Goal: Task Accomplishment & Management: Manage account settings

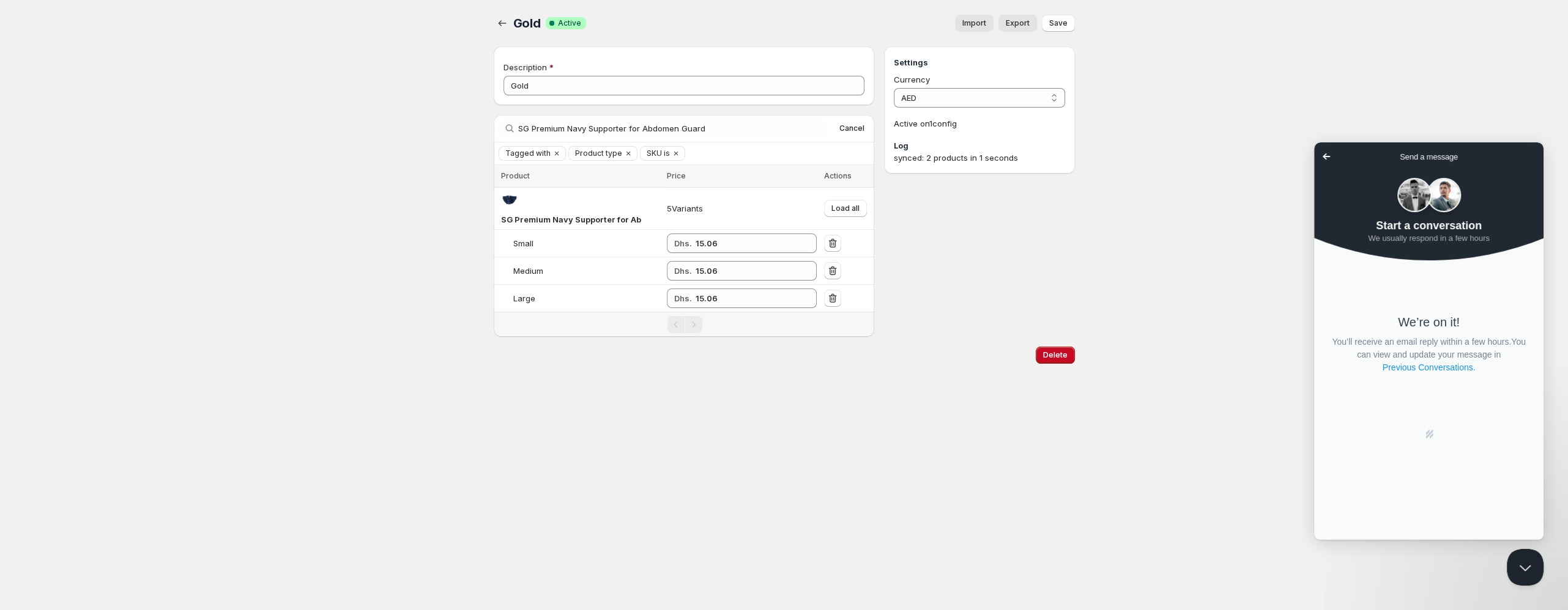
click at [1420, 371] on link "Previous Conversations ." at bounding box center [1428, 368] width 95 height 13
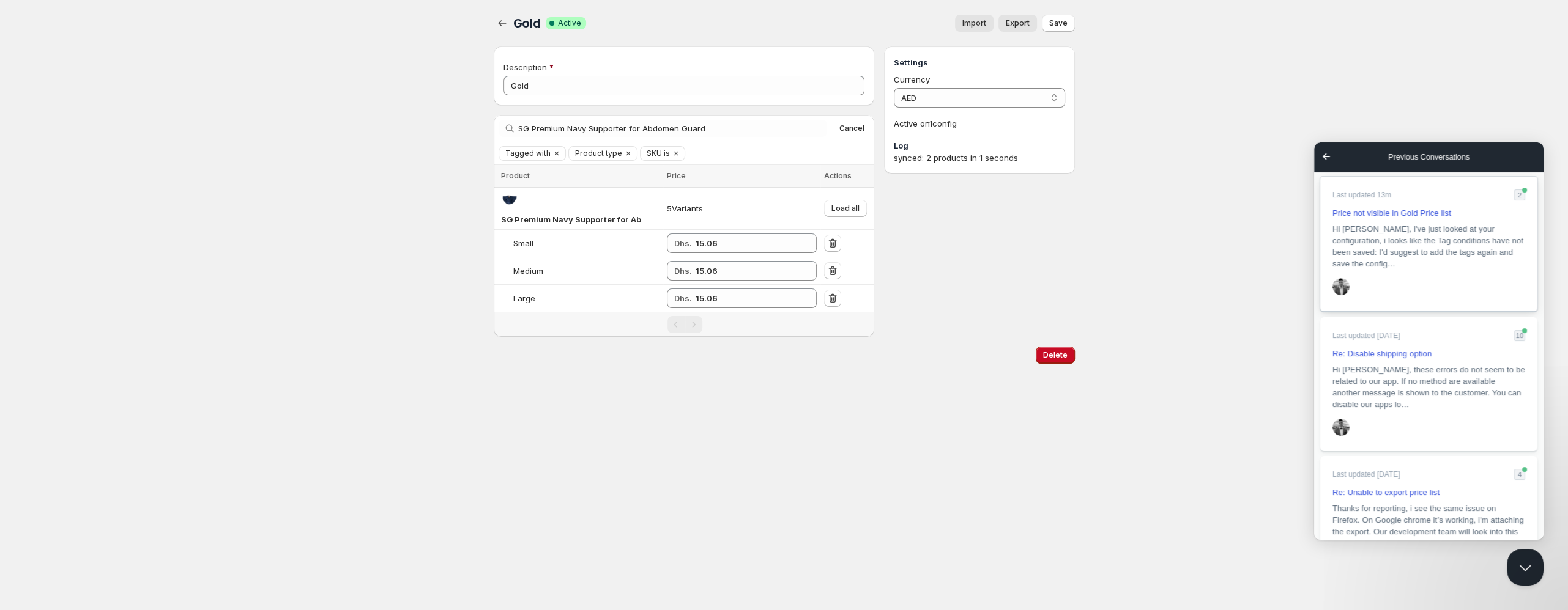
click at [1382, 224] on span "Hi [PERSON_NAME], i've just looked at your configuration, i looks like the Tag …" at bounding box center [1427, 246] width 191 height 44
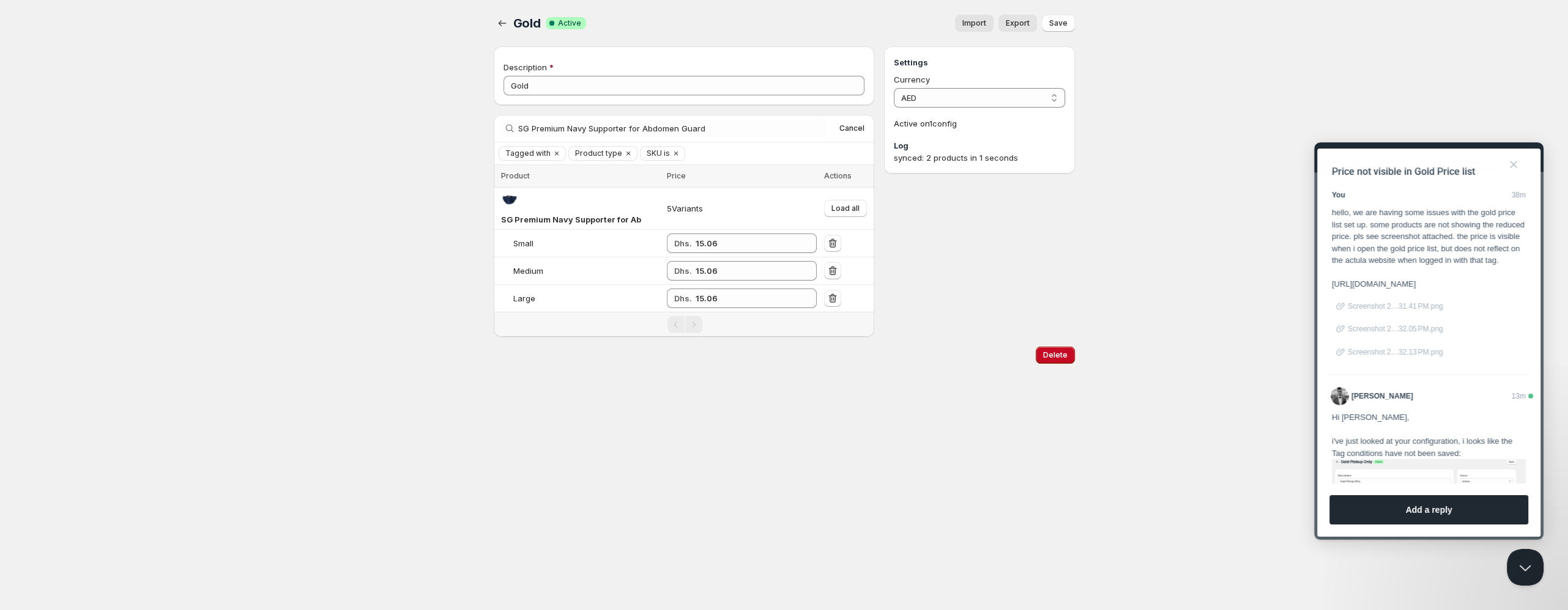
scroll to position [141, 0]
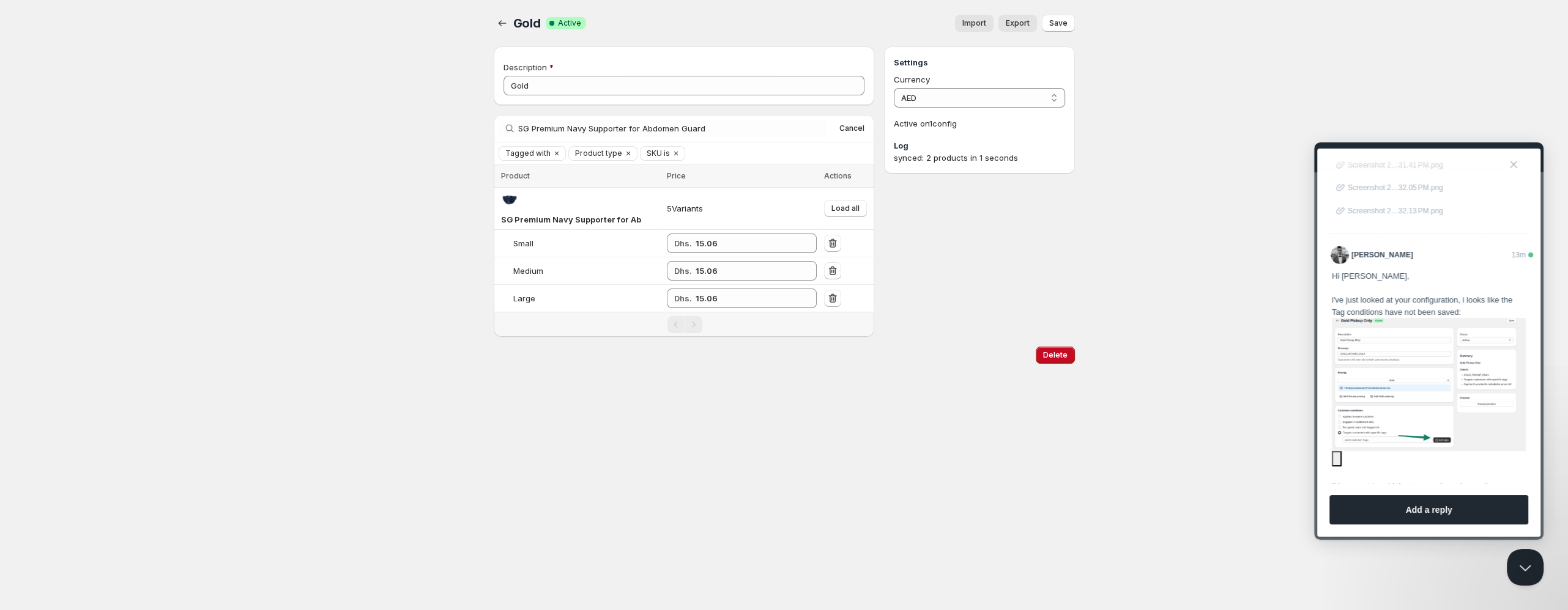
click at [1390, 386] on img "Image preview. Open larger image in dialog window." at bounding box center [1428, 384] width 194 height 134
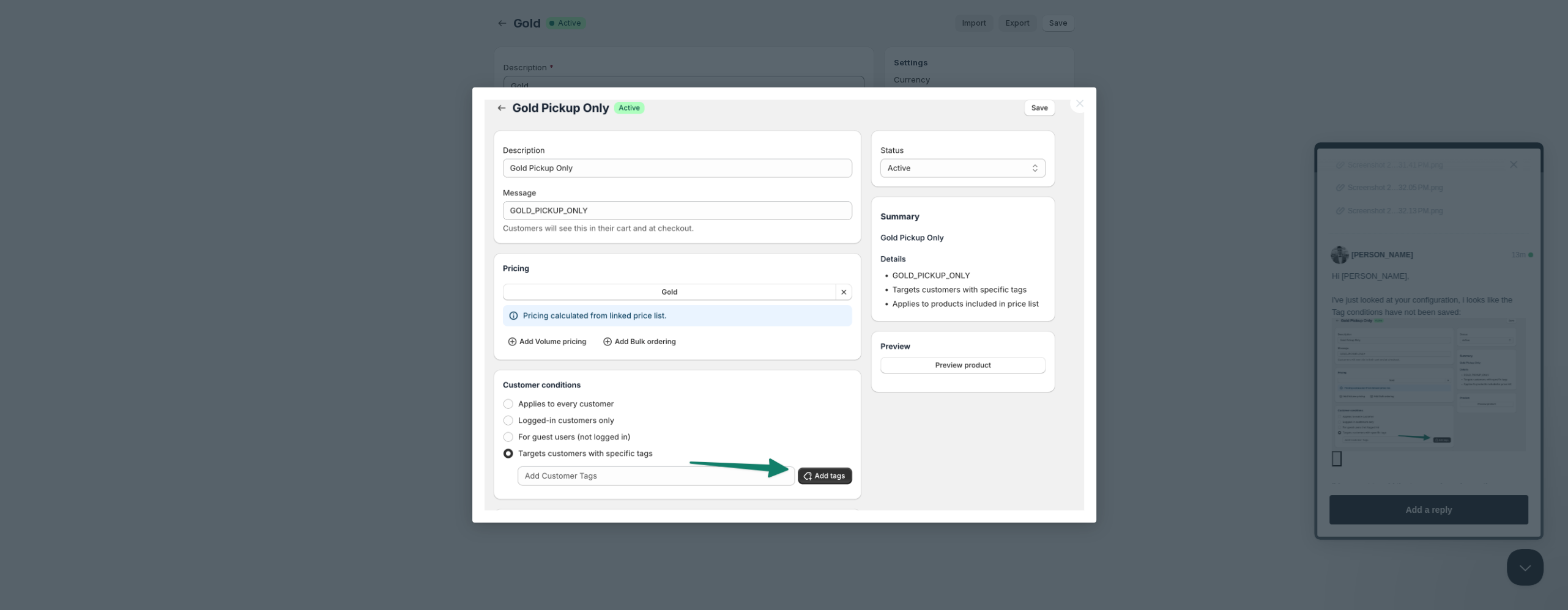
scroll to position [0, 0]
click at [1081, 103] on button "Close" at bounding box center [1079, 103] width 20 height 20
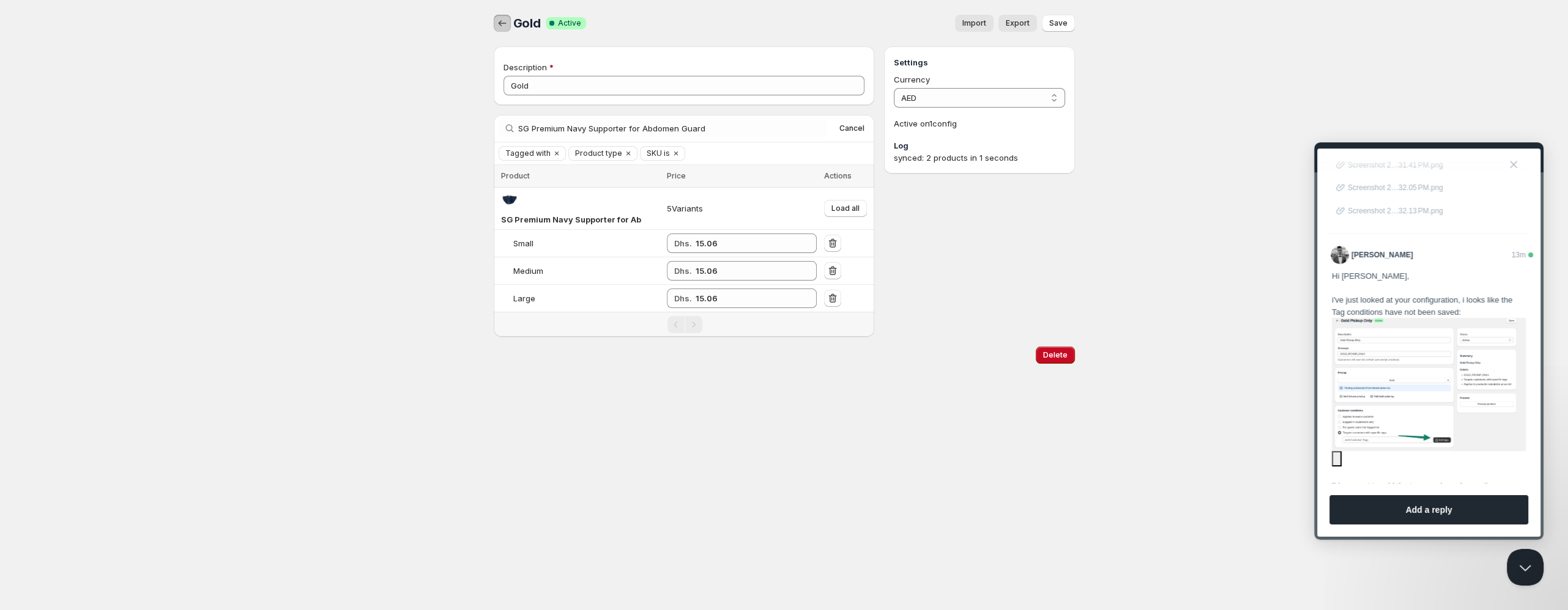
click at [502, 28] on icon "button" at bounding box center [502, 24] width 13 height 13
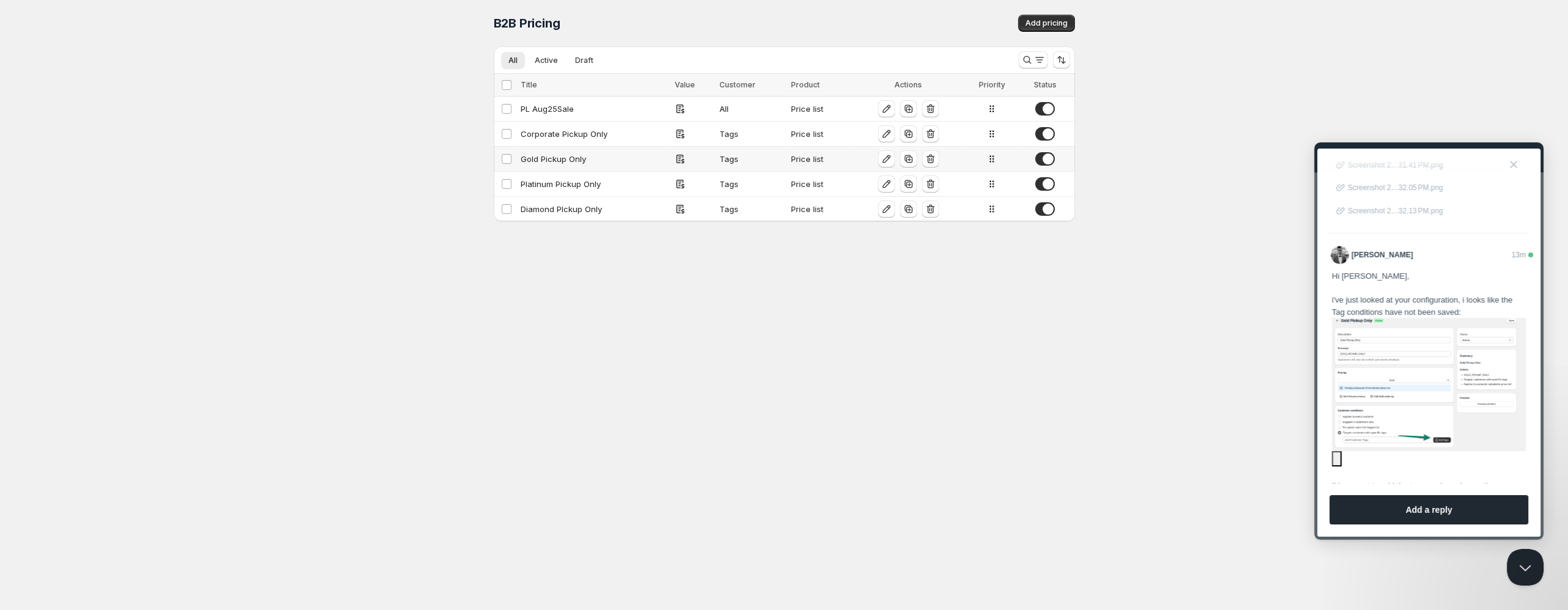
click at [558, 154] on div "Gold Pickup Only" at bounding box center [594, 159] width 147 height 13
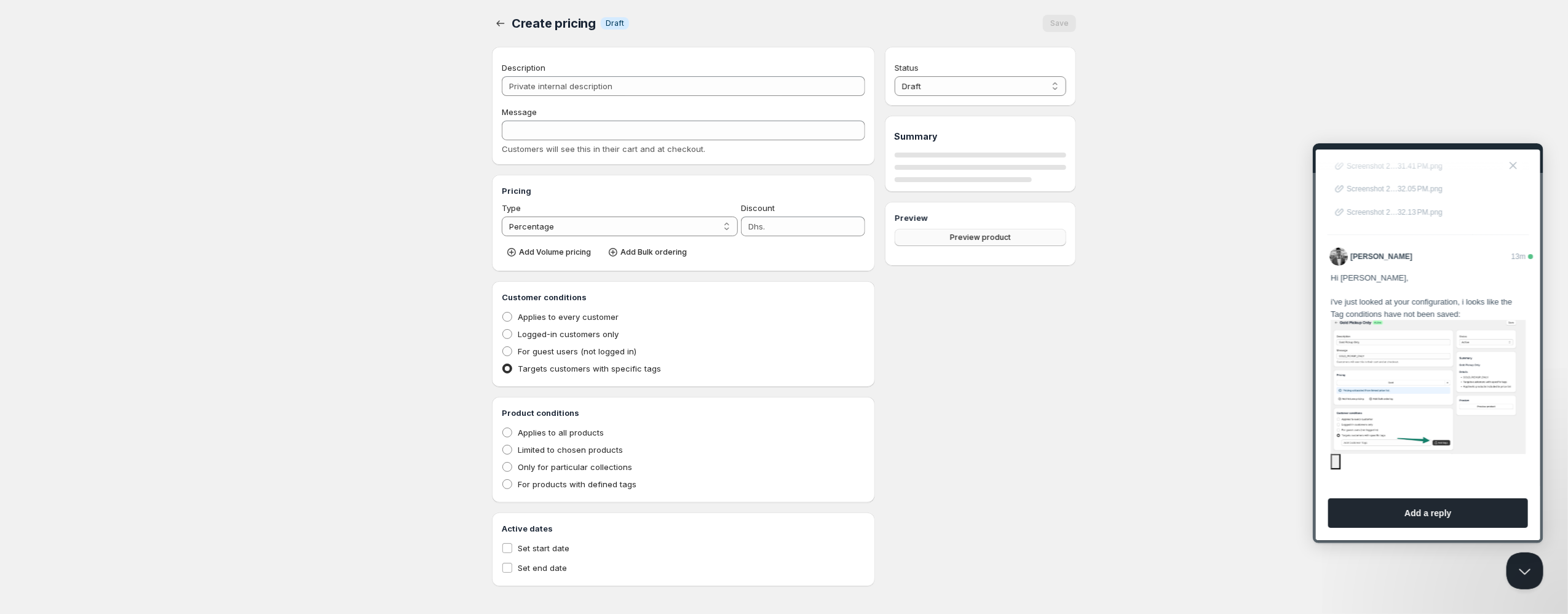
type input "Gold Pickup Only"
type input "GOLD_PICKUP_ONLY"
radio input "true"
select select "1"
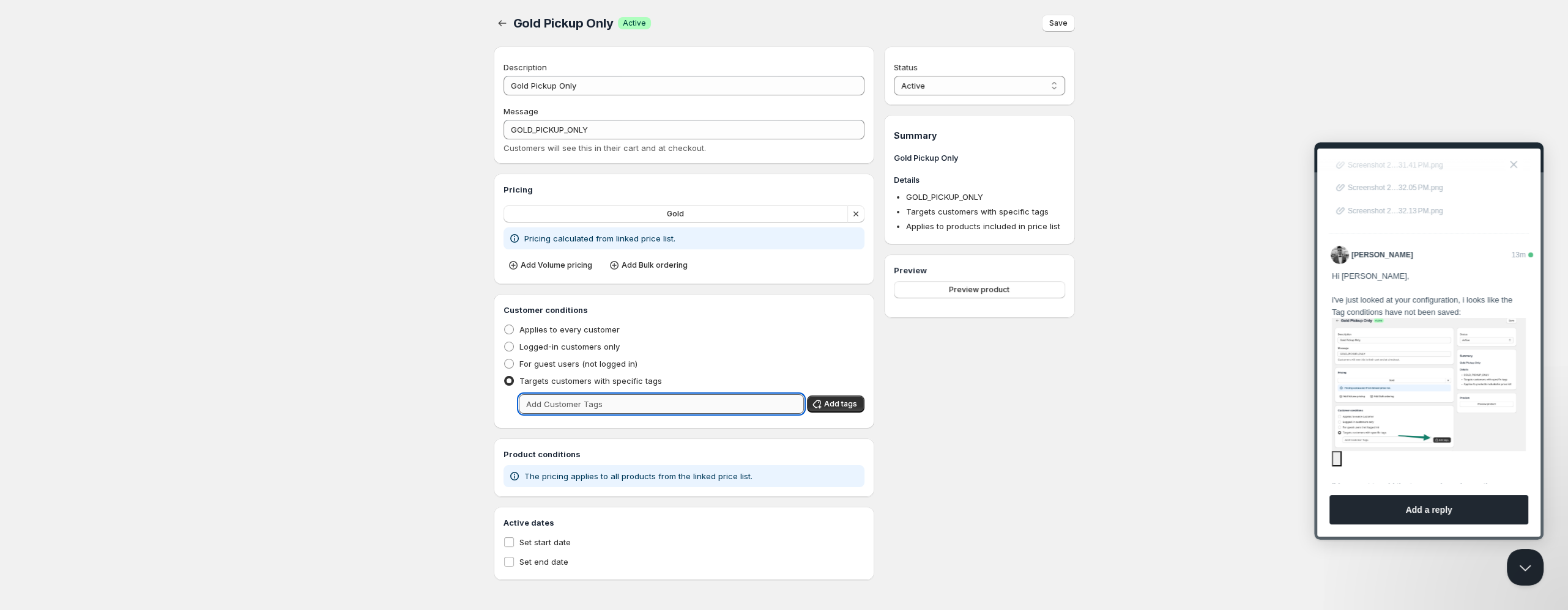
click at [708, 408] on input "text" at bounding box center [661, 404] width 285 height 20
click at [681, 409] on input "gold" at bounding box center [650, 404] width 263 height 20
type input "Gold"
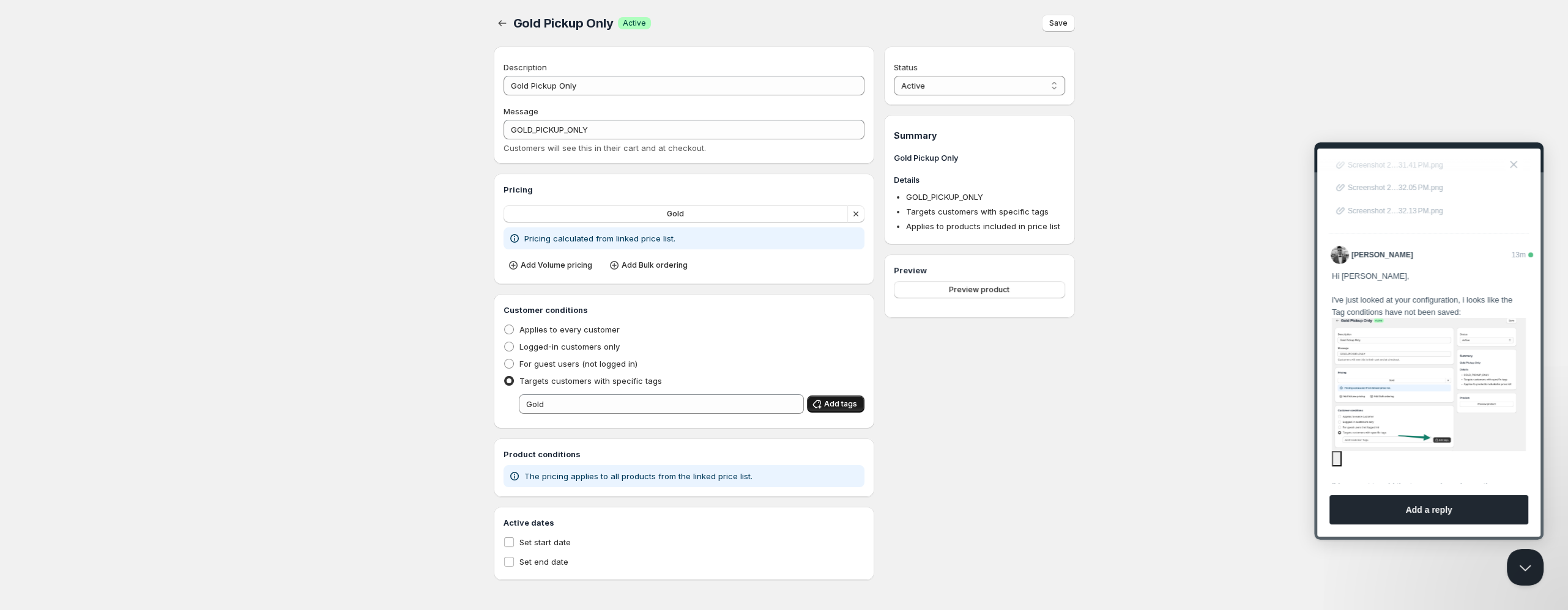
click at [855, 403] on span "Add tags" at bounding box center [841, 404] width 33 height 9
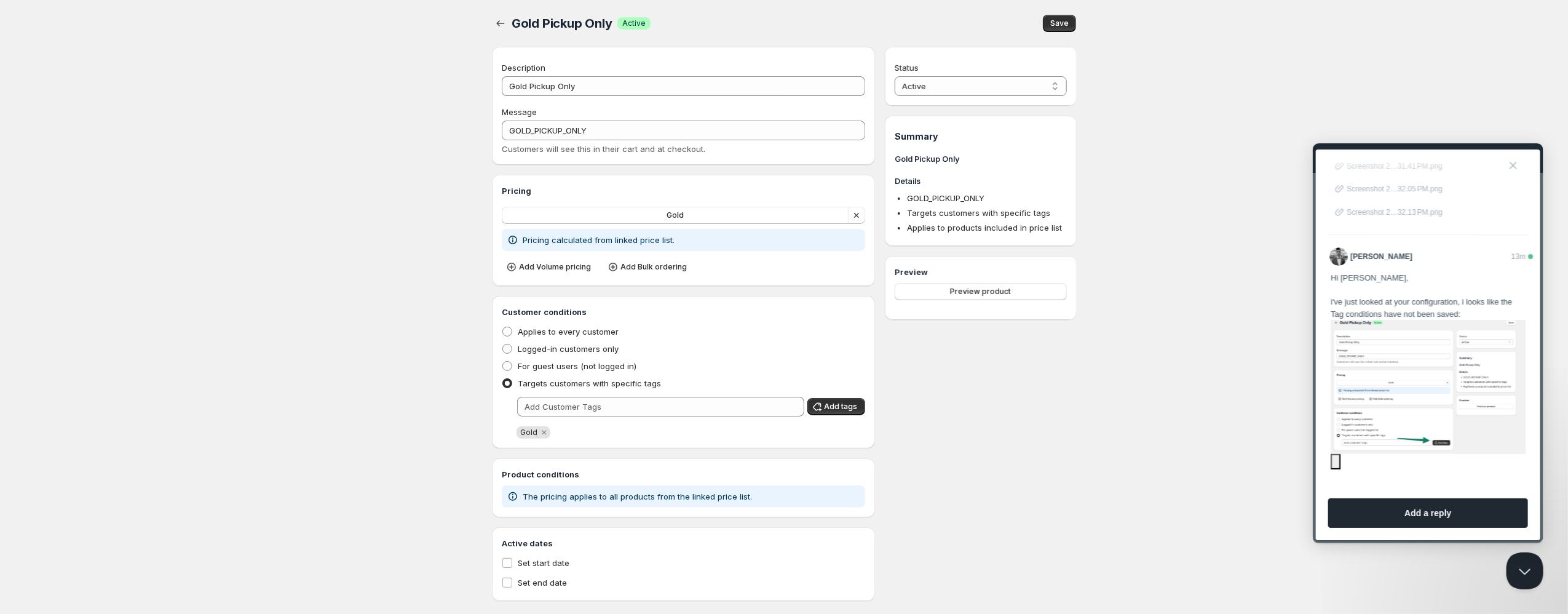
click at [1064, 13] on div "Gold Pickup Only. This page is ready Gold Pickup Only Success Active Save" at bounding box center [784, 23] width 584 height 47
click at [1060, 25] on span "Save" at bounding box center [1060, 23] width 18 height 9
click at [501, 24] on icon "button" at bounding box center [501, 24] width 13 height 13
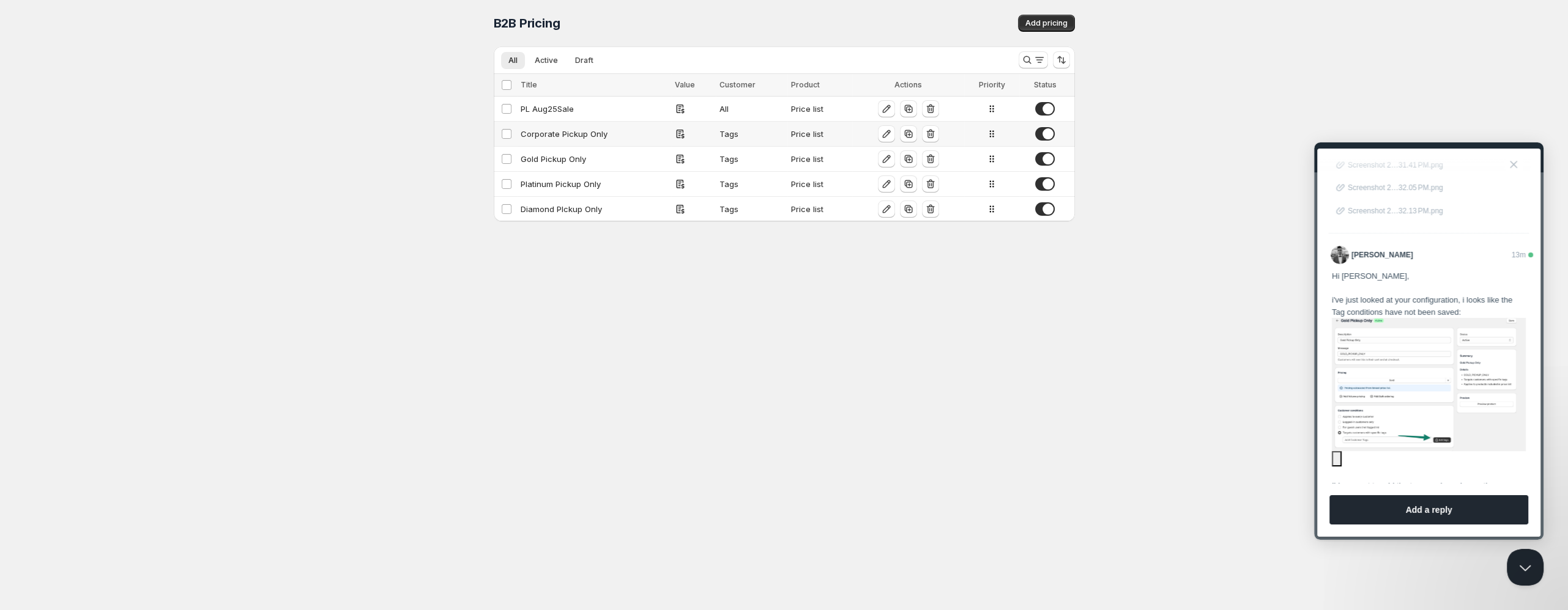
click at [561, 134] on div "Corporate Pickup Only" at bounding box center [594, 134] width 147 height 13
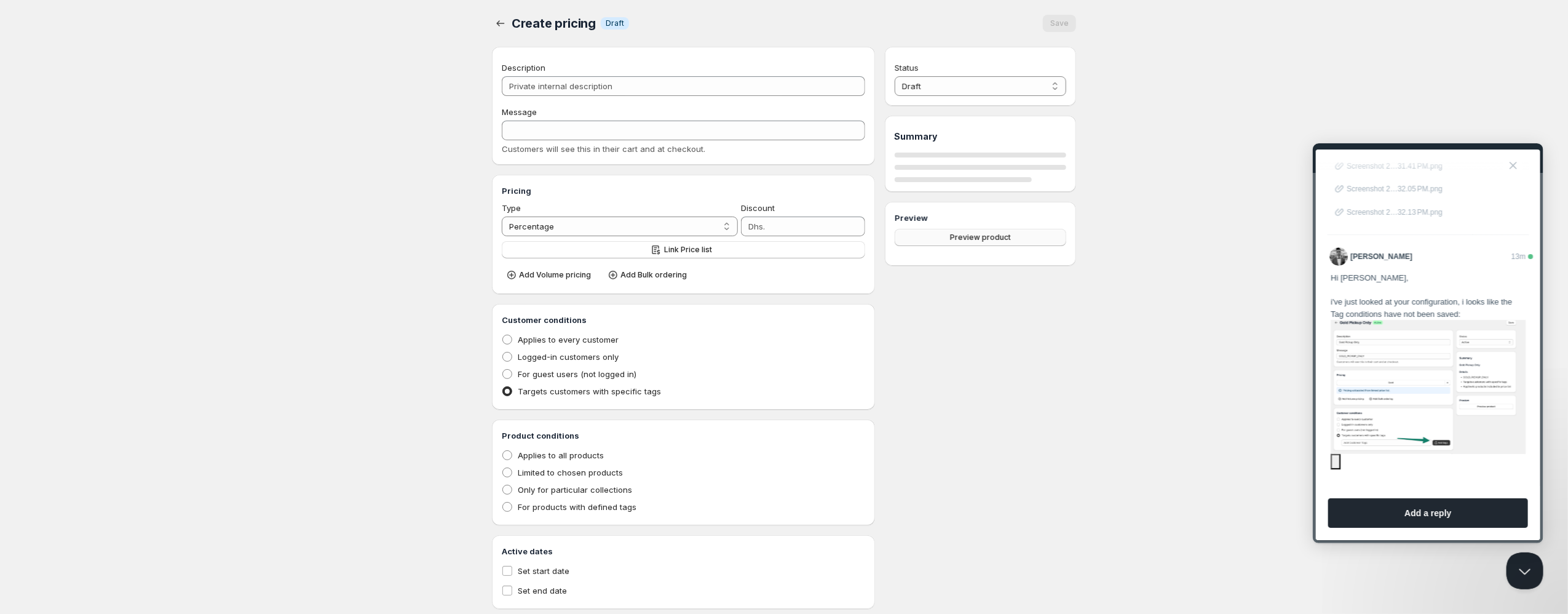
type input "Corporate Pickup Only"
type input "CORPORATE_PICKUP_ONLY"
radio input "true"
select select "1"
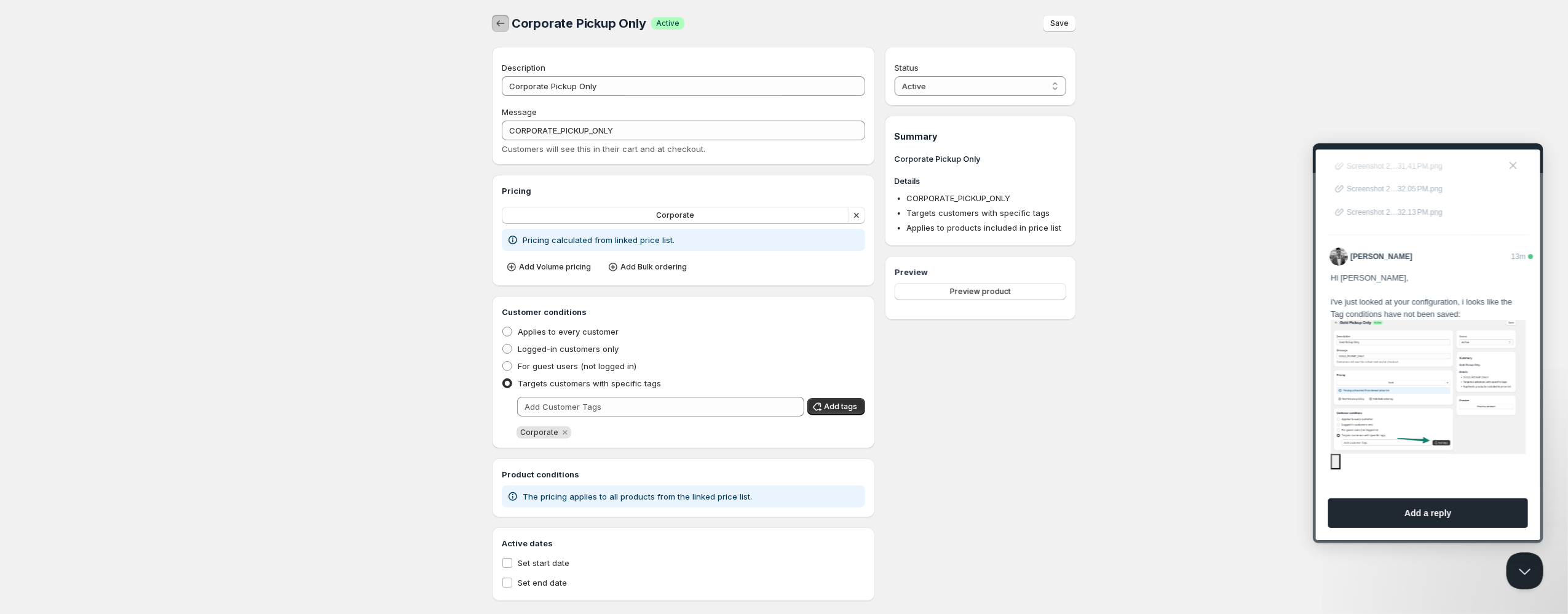
click at [499, 25] on icon "button" at bounding box center [501, 24] width 8 height 6
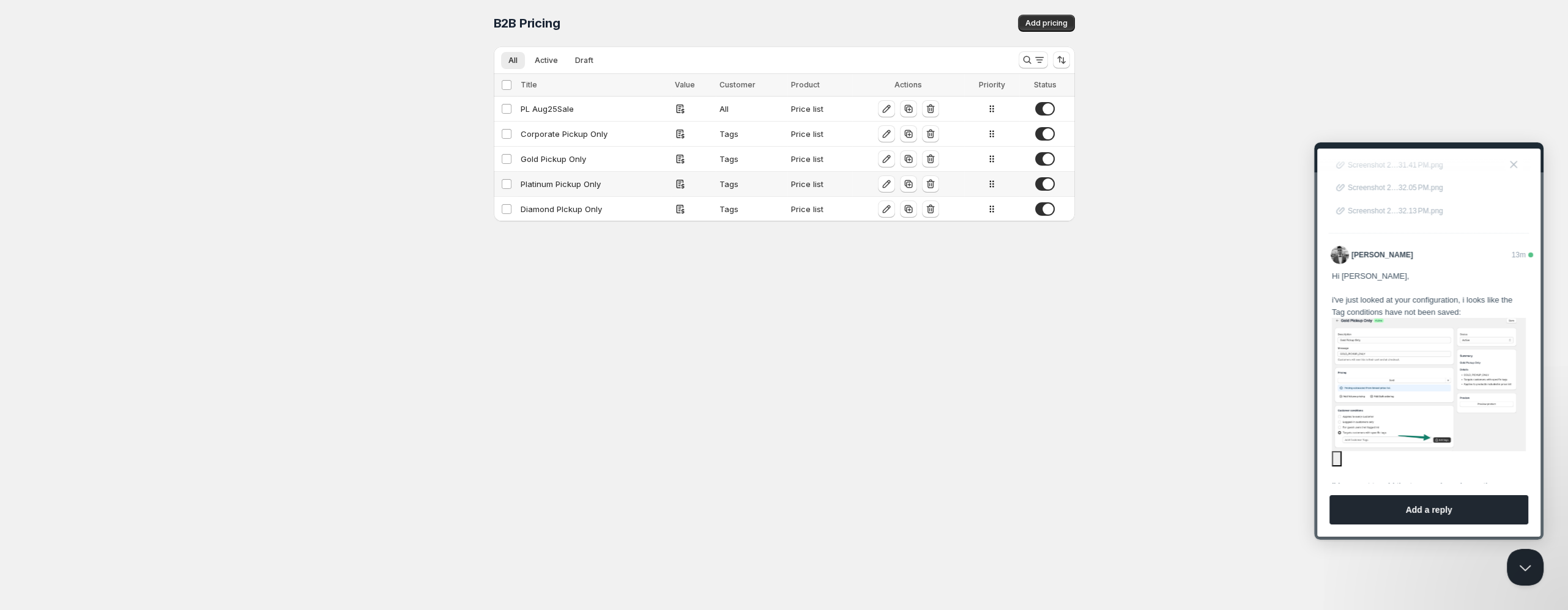
click at [550, 181] on div "Platinum Pickup Only" at bounding box center [594, 184] width 147 height 13
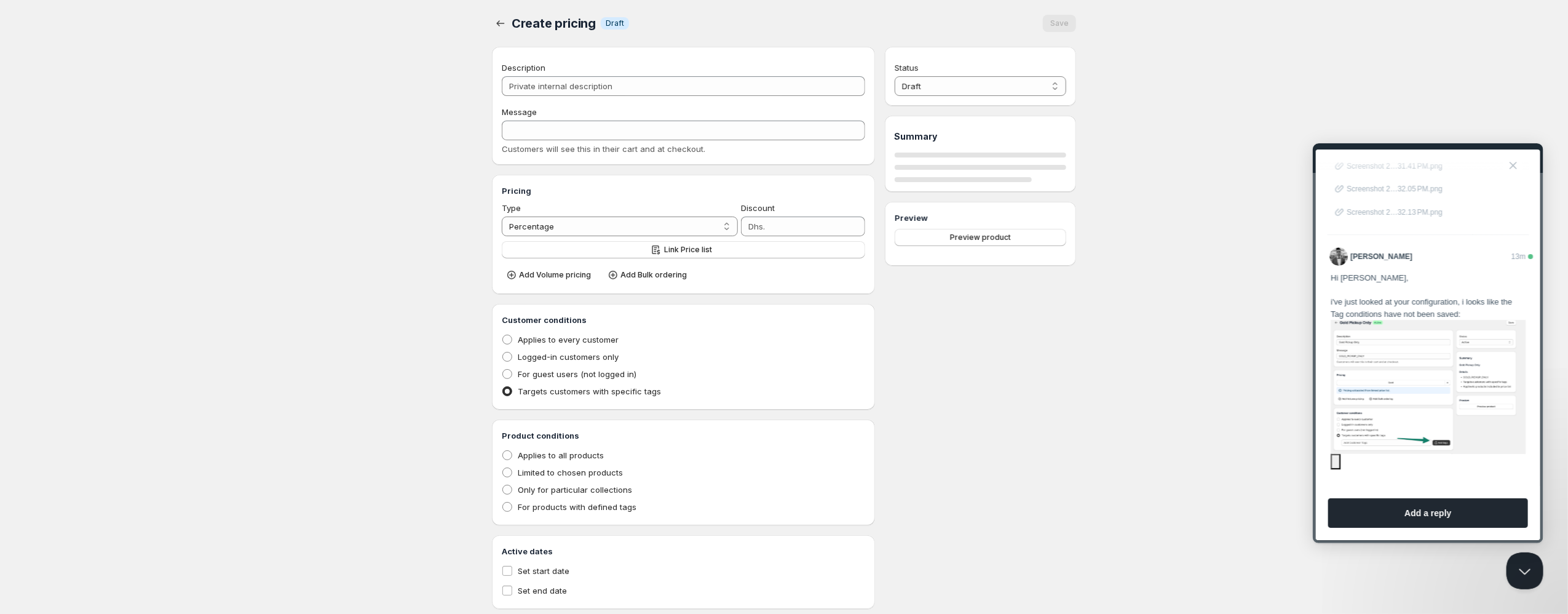
type input "Platinum Pickup Only"
type input "PLATINUM_PICKUP_ONLY"
radio input "true"
select select "1"
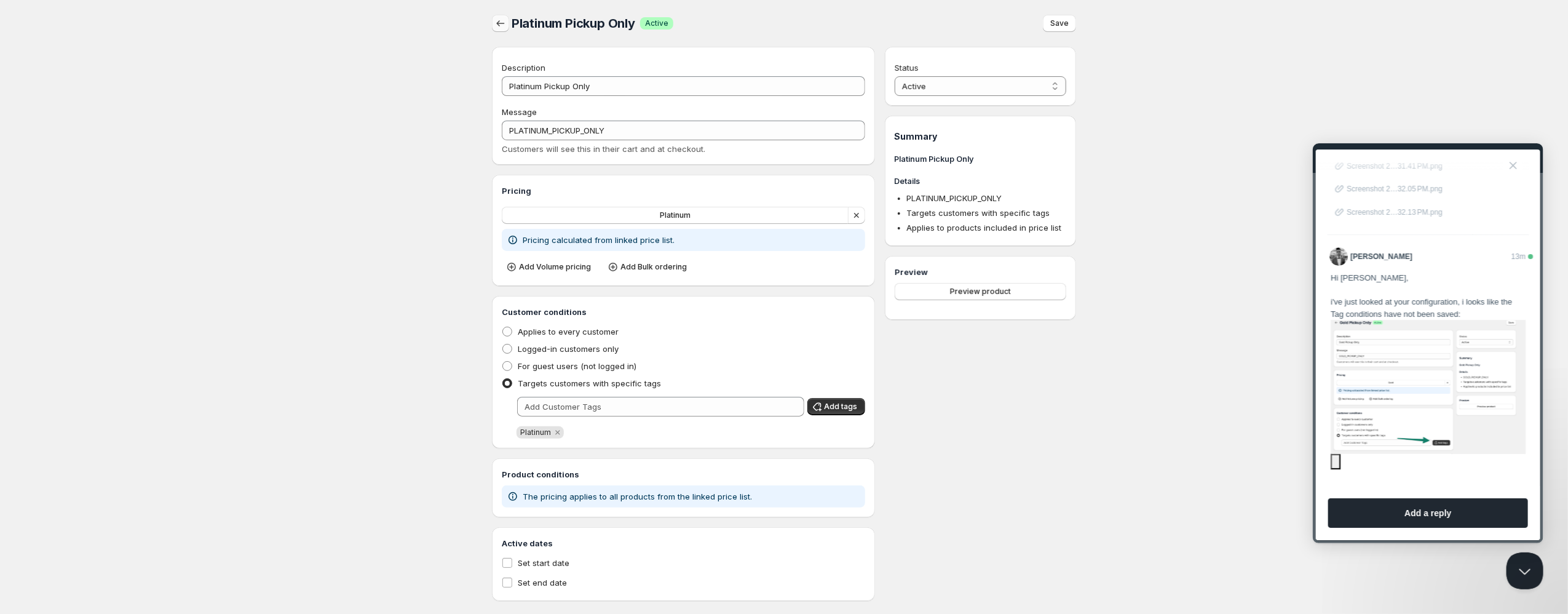
click at [502, 24] on icon "button" at bounding box center [501, 24] width 13 height 13
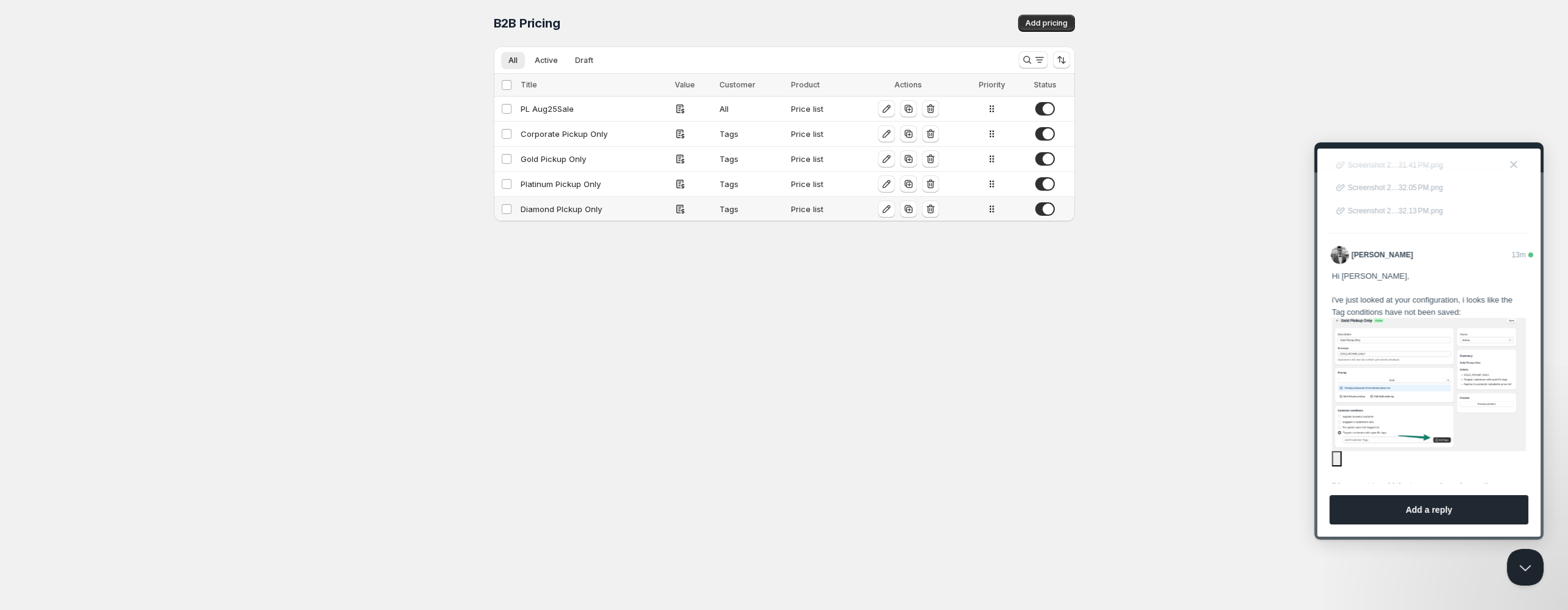
click at [537, 215] on div "Diamond PIckup Only" at bounding box center [594, 209] width 147 height 13
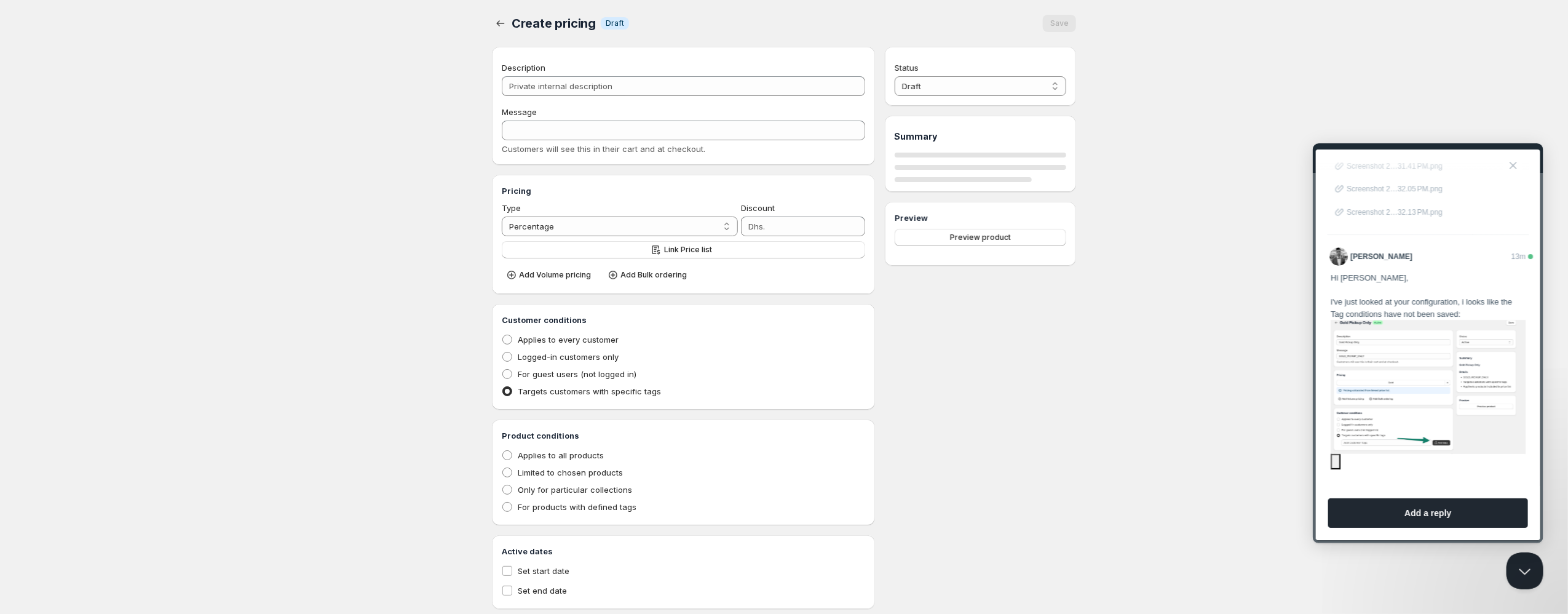
type input "Diamond PIckup Only"
type input "DIAMOND_PICKUP_ONLY"
radio input "true"
select select "1"
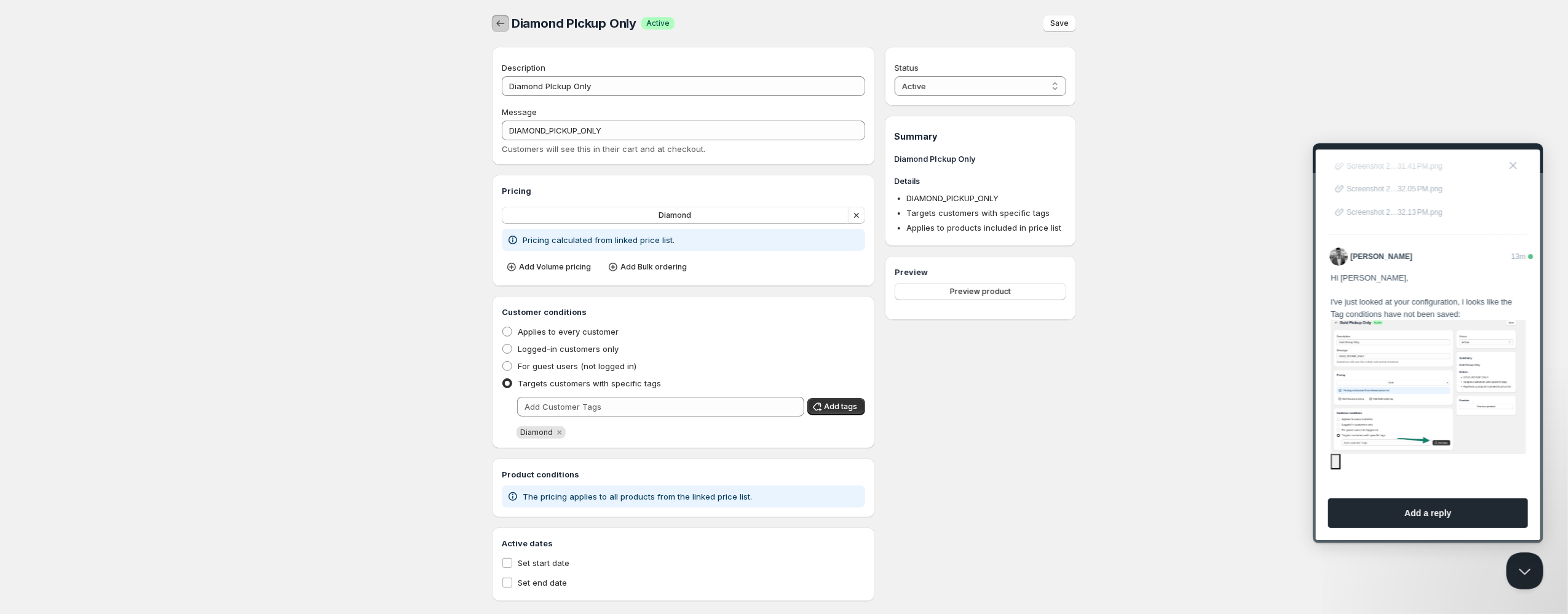
click at [504, 28] on icon "button" at bounding box center [501, 24] width 13 height 13
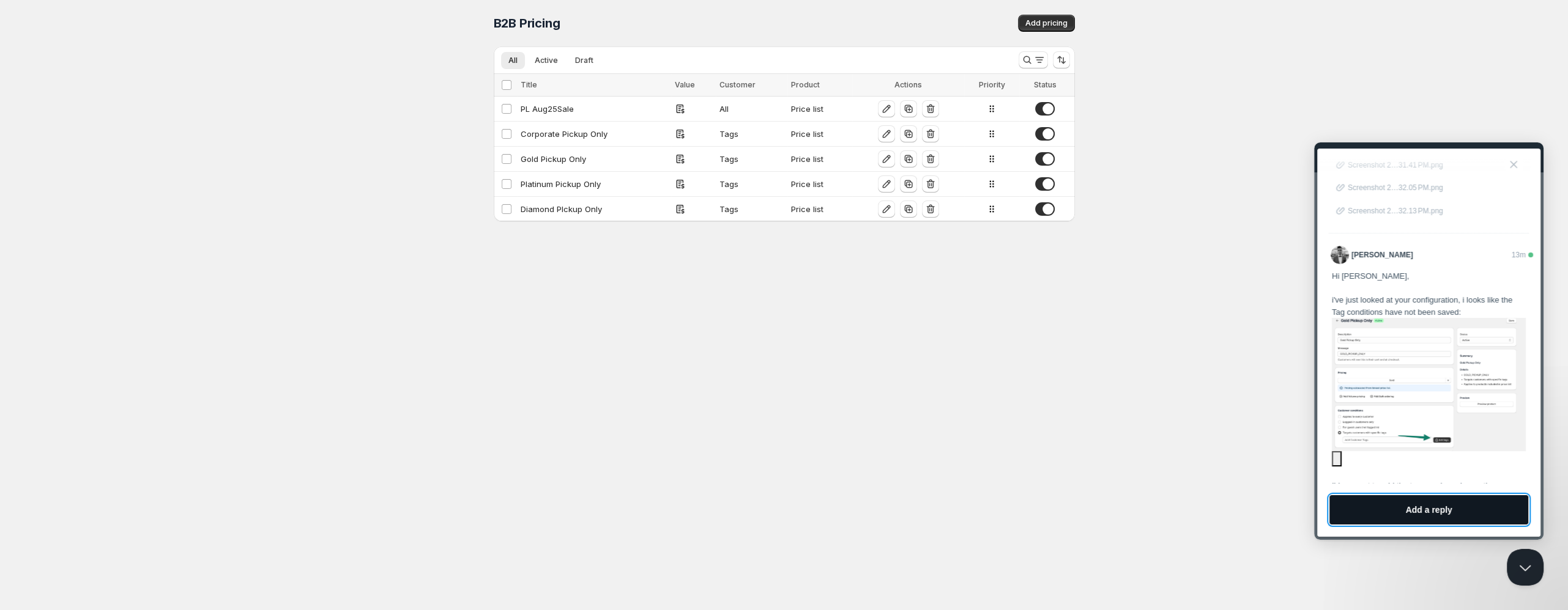
click at [1384, 513] on button "Add a reply" at bounding box center [1428, 509] width 199 height 29
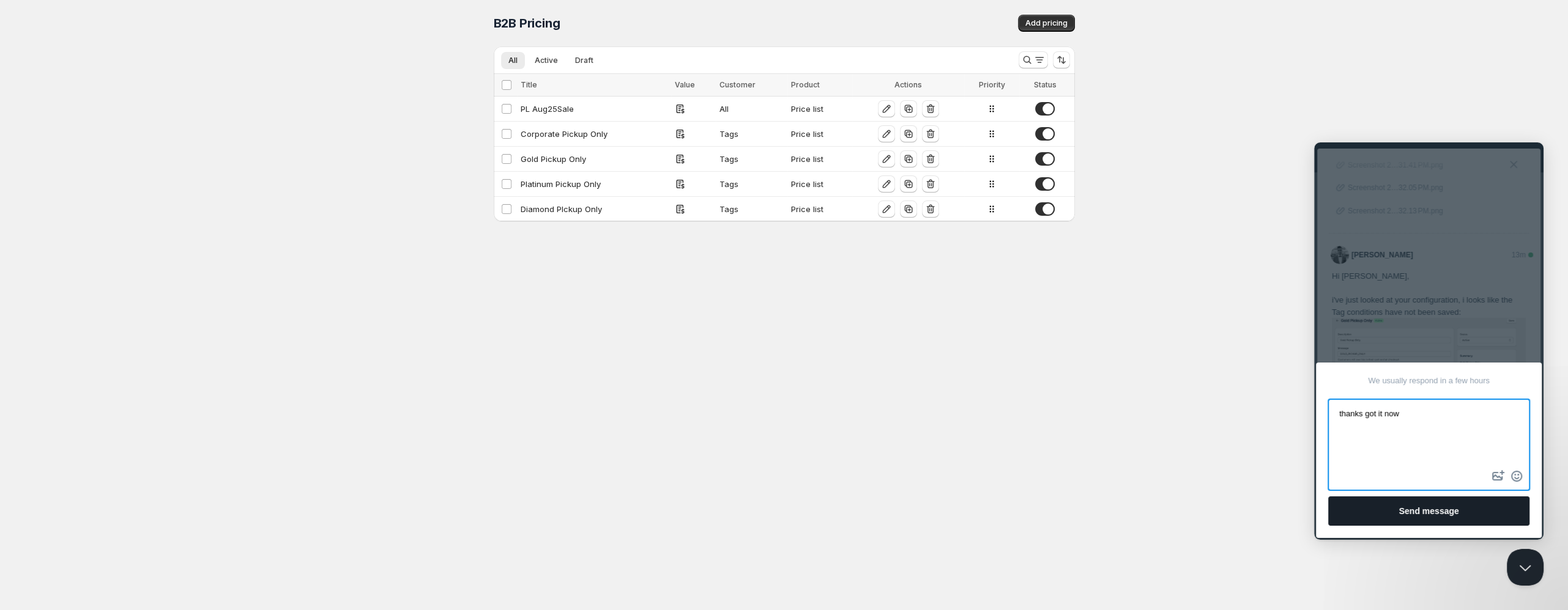
type textarea "thanks got it now"
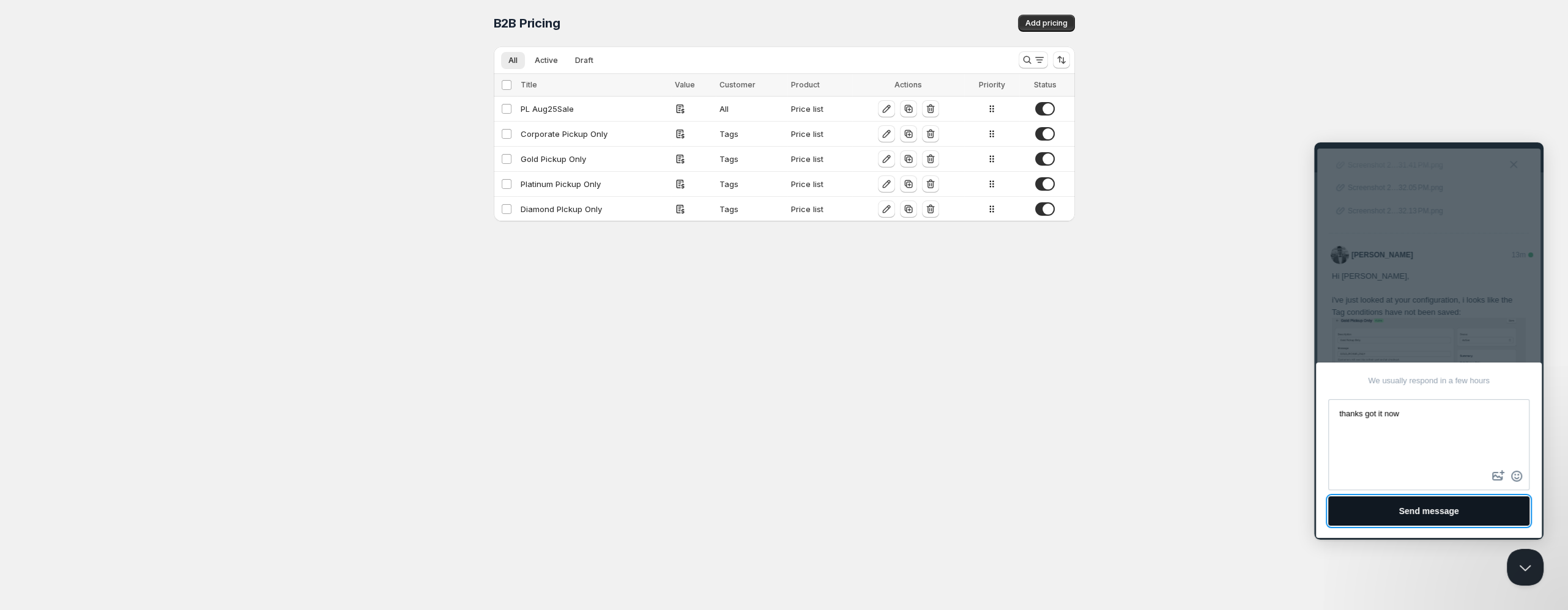
click at [1398, 516] on button "Send message" at bounding box center [1429, 511] width 201 height 29
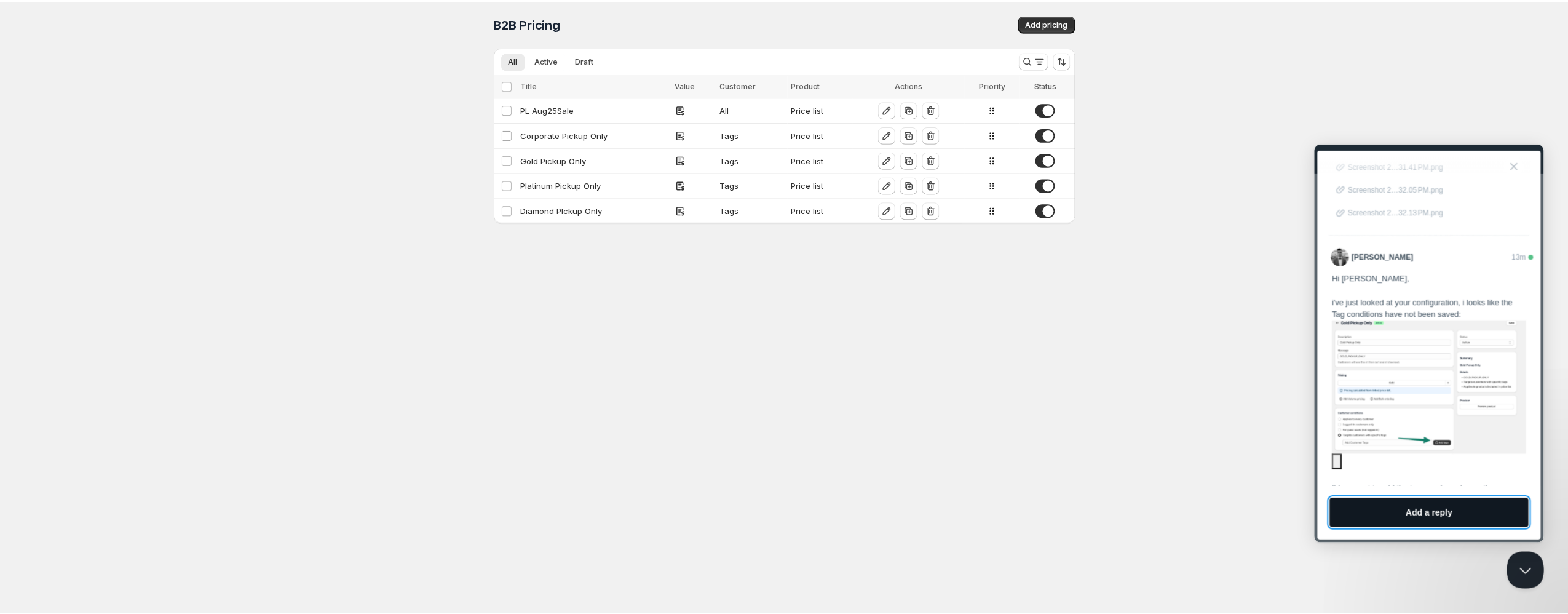
scroll to position [196, 0]
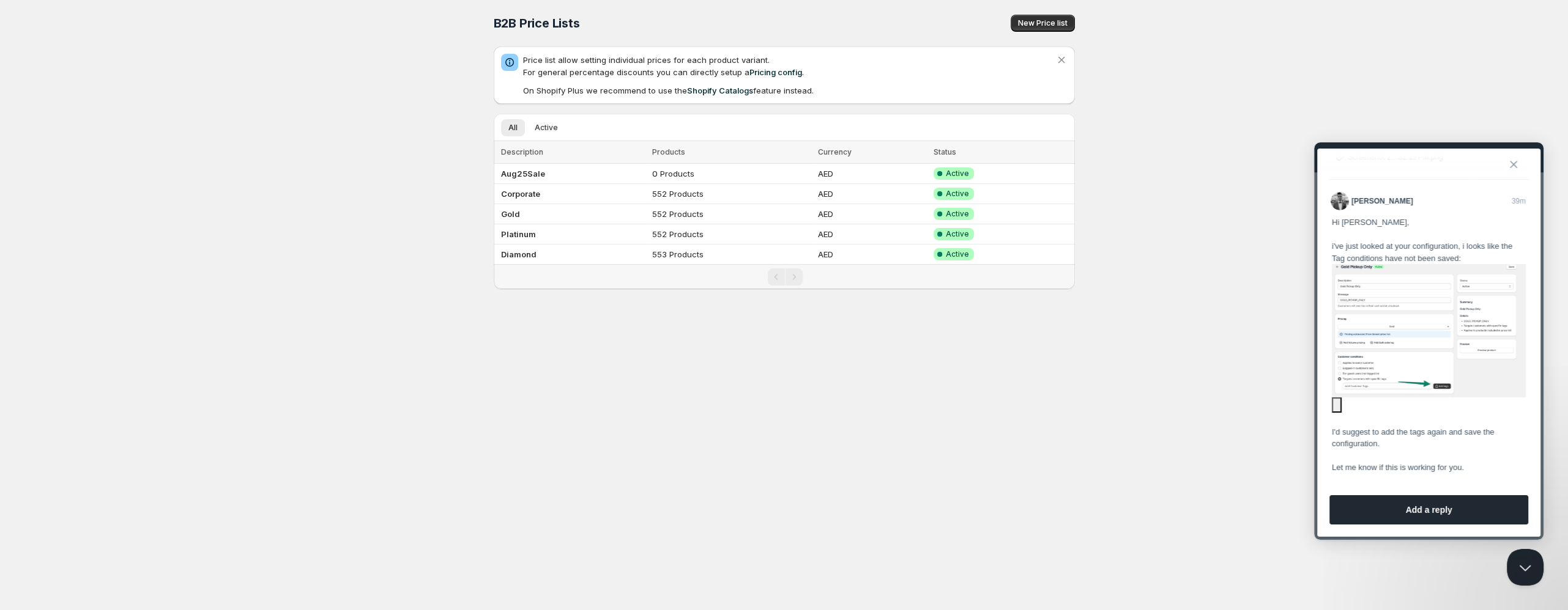
click at [1513, 164] on button "Close" at bounding box center [1513, 164] width 20 height 20
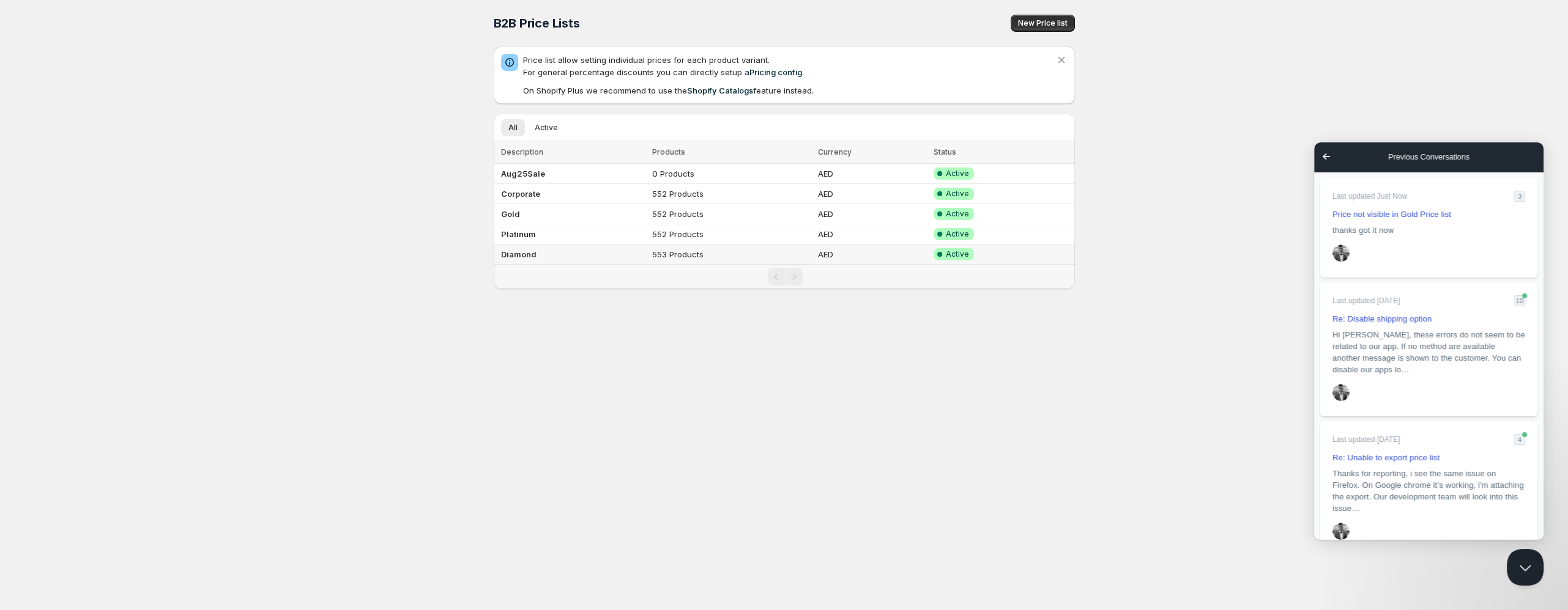
click at [540, 258] on td "Diamond" at bounding box center [572, 255] width 156 height 20
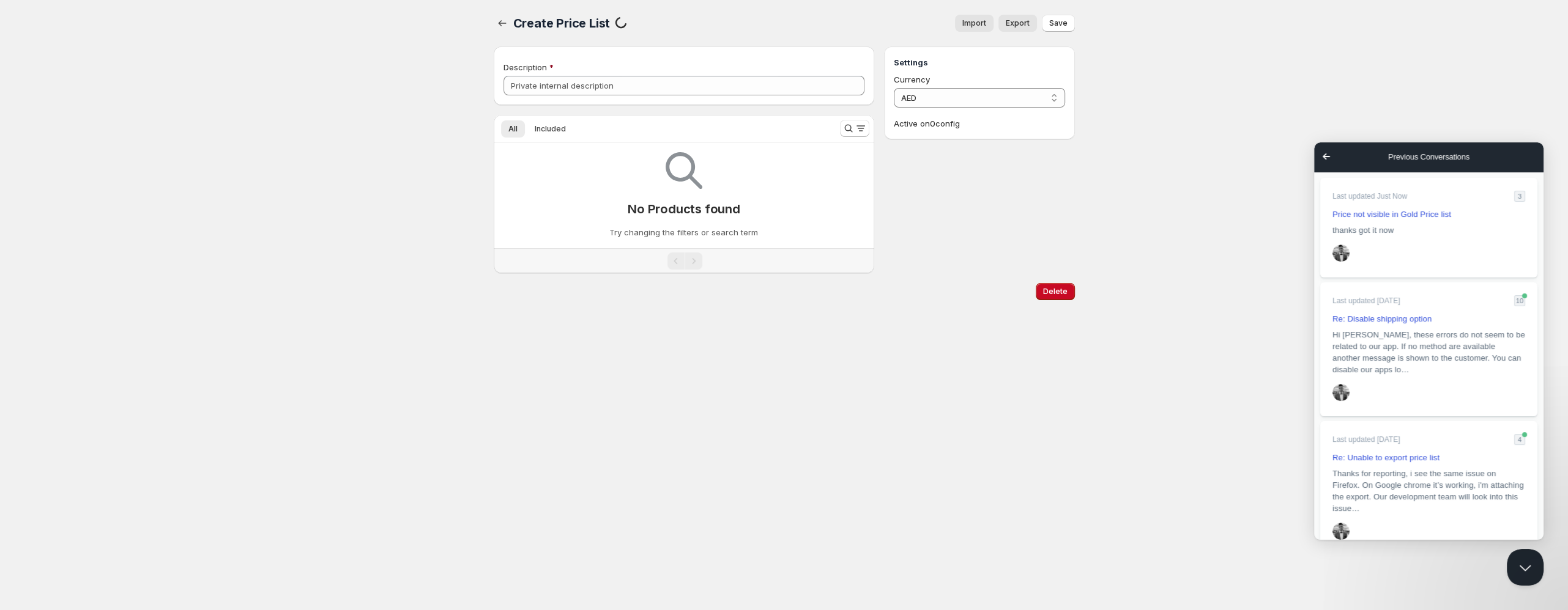
type input "Diamond"
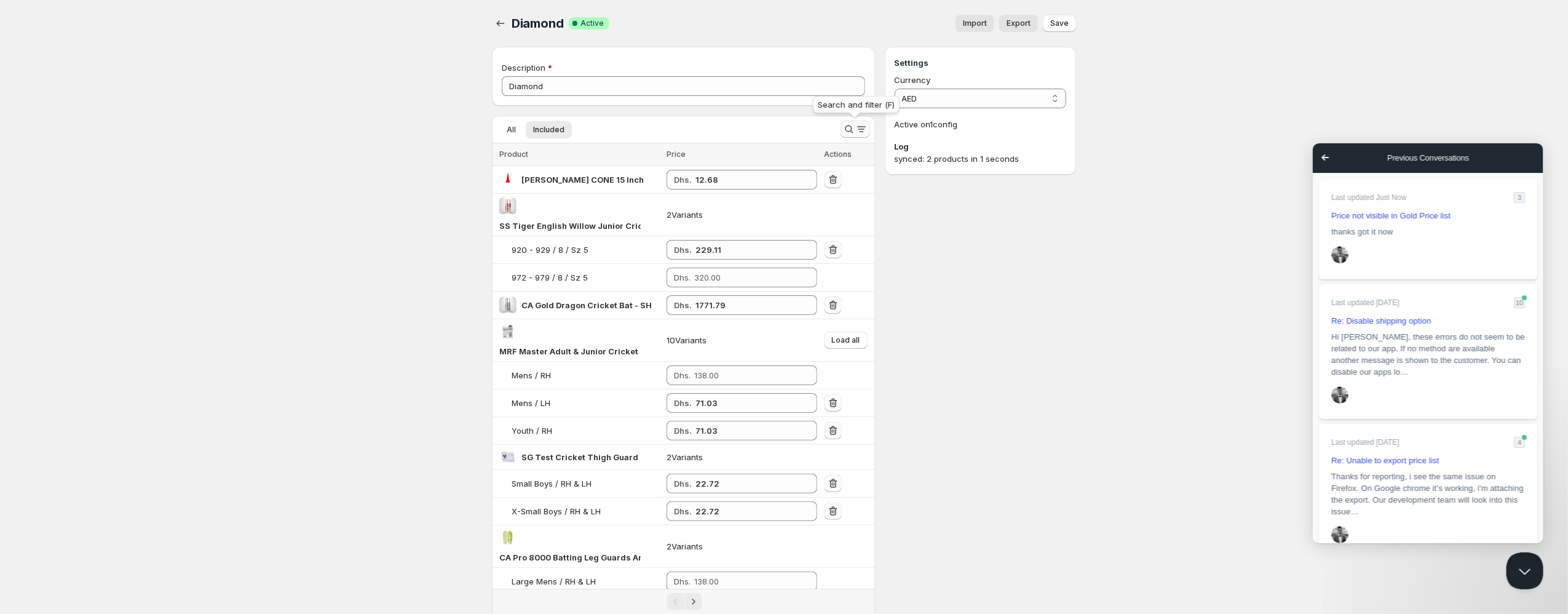
click at [852, 129] on icon "Search and filter results" at bounding box center [849, 130] width 13 height 13
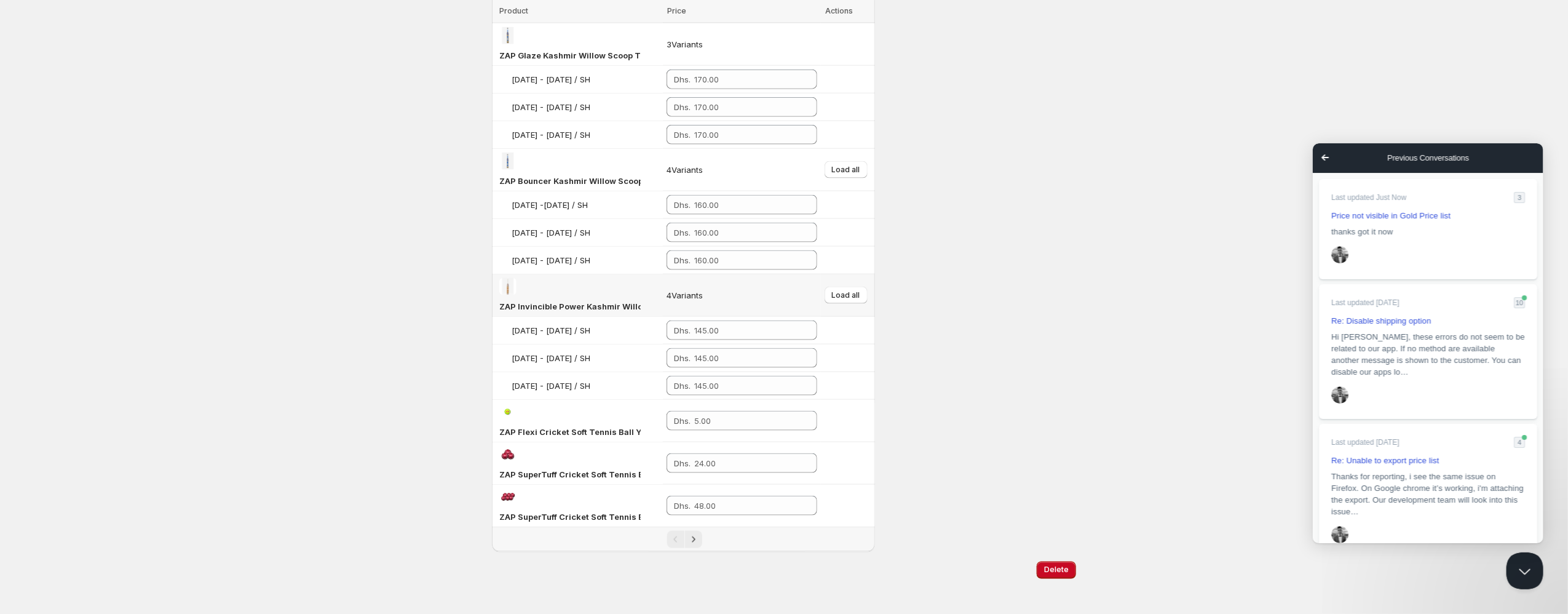
scroll to position [1129, 0]
type input "tennis ball"
click at [696, 539] on icon "Next" at bounding box center [694, 534] width 13 height 13
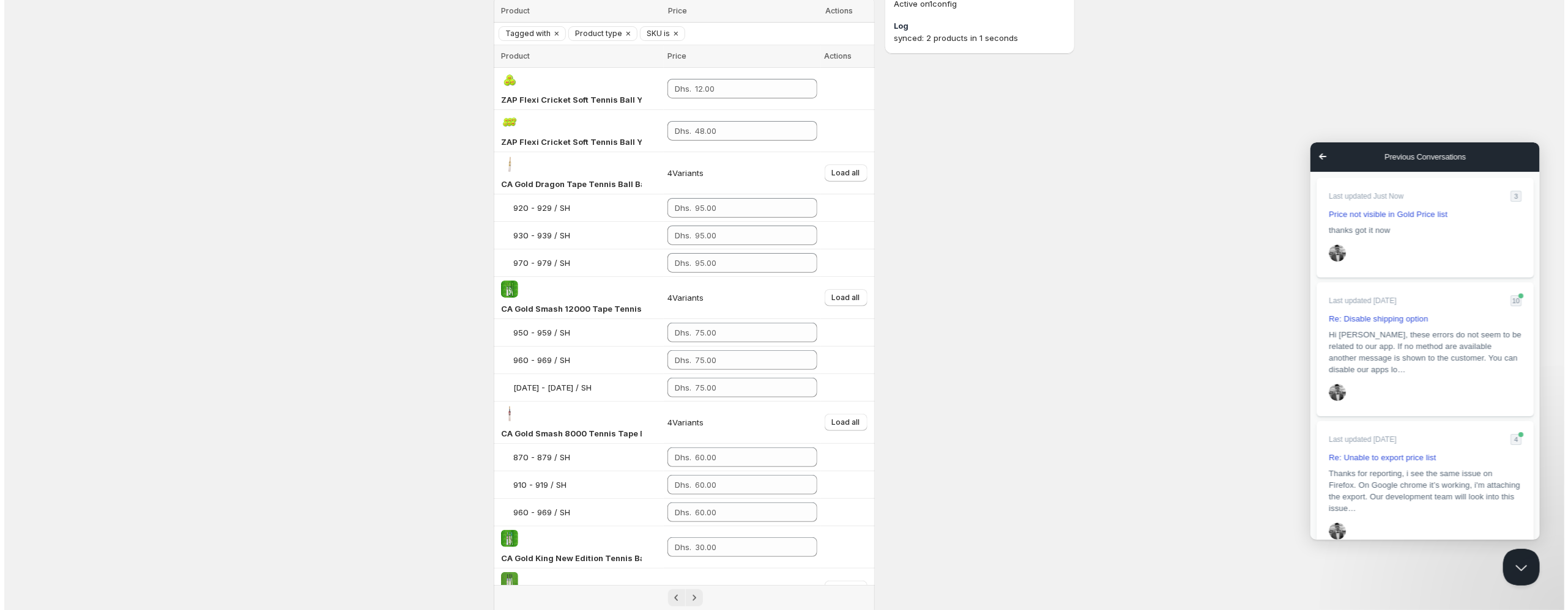
scroll to position [0, 0]
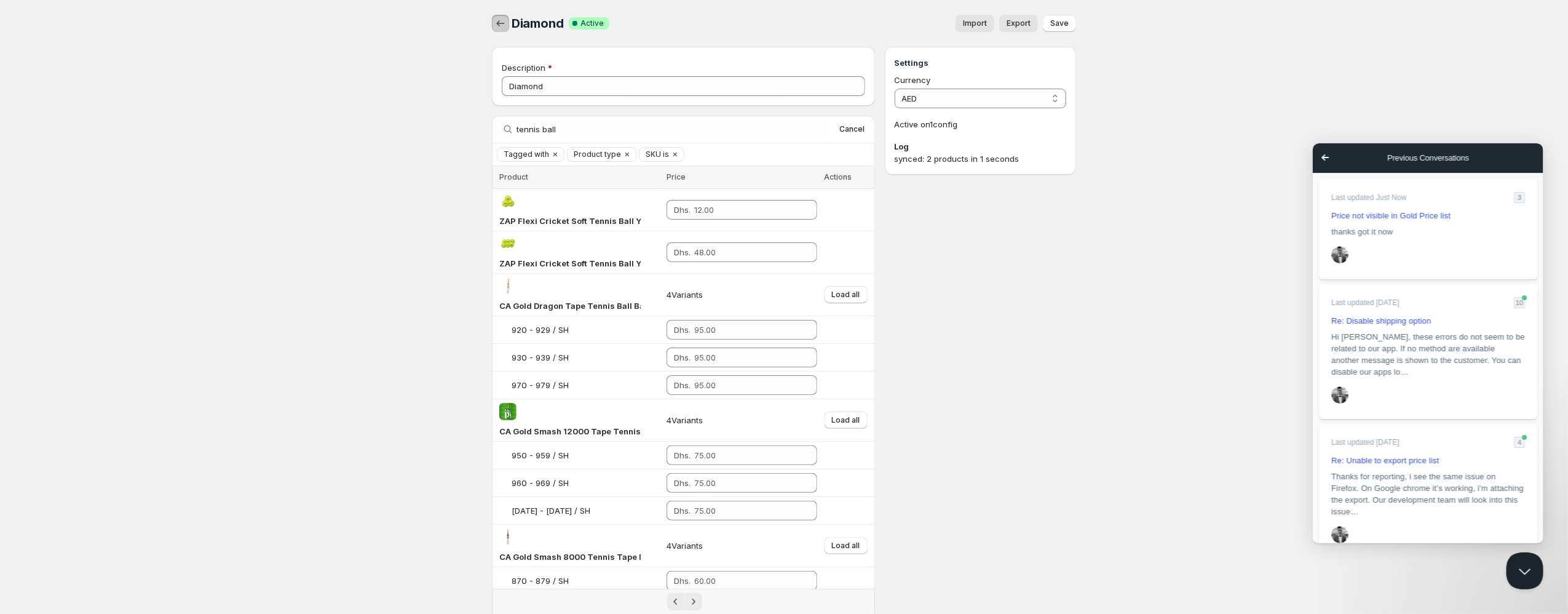
click at [498, 24] on icon "button" at bounding box center [501, 24] width 8 height 6
